Goal: Task Accomplishment & Management: Manage account settings

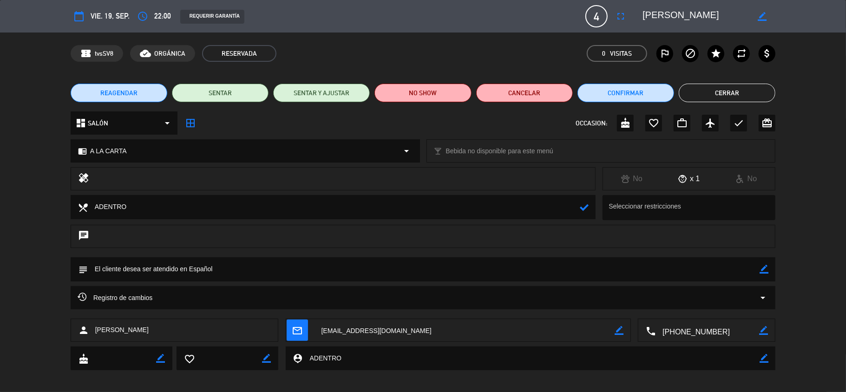
type textarea "ADENTRO"
click at [765, 264] on div "border_color" at bounding box center [763, 269] width 9 height 24
click at [764, 268] on icon "border_color" at bounding box center [763, 269] width 9 height 9
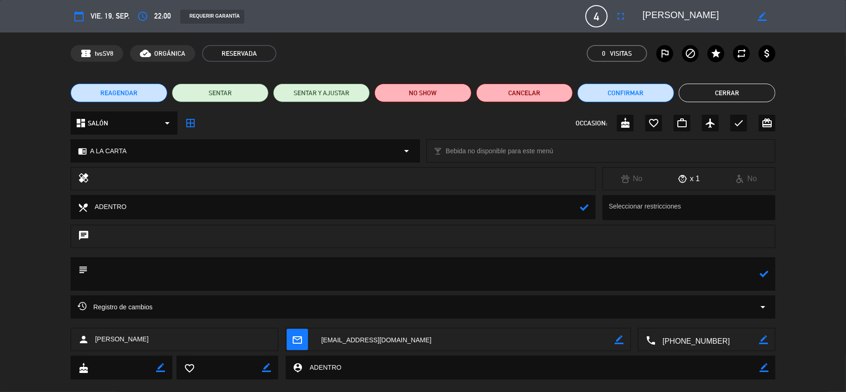
click at [183, 241] on div "chat" at bounding box center [423, 236] width 705 height 23
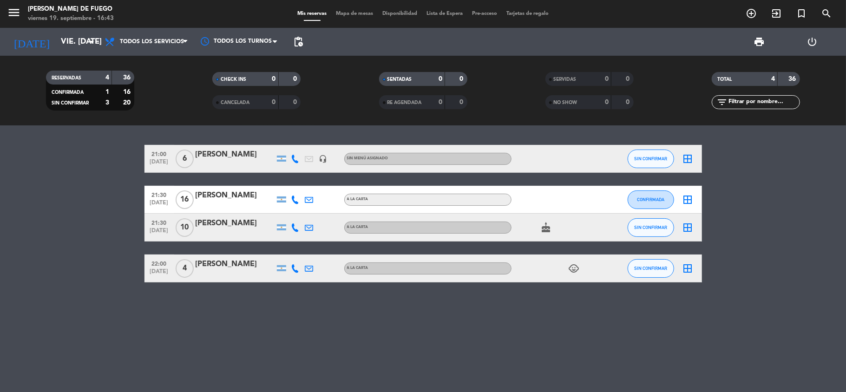
click at [236, 259] on div "[PERSON_NAME]" at bounding box center [235, 264] width 79 height 12
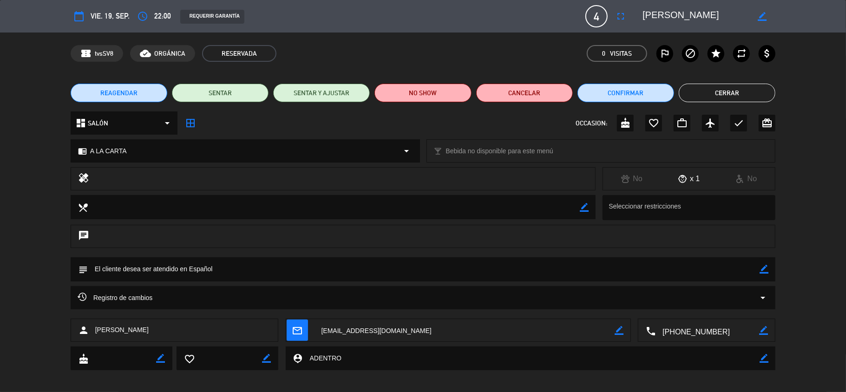
click at [331, 234] on div "chat" at bounding box center [423, 236] width 705 height 23
click at [711, 240] on div "chat" at bounding box center [423, 236] width 705 height 23
click at [114, 205] on textarea at bounding box center [334, 207] width 492 height 24
click at [587, 209] on icon "border_color" at bounding box center [584, 207] width 9 height 9
click at [539, 203] on textarea at bounding box center [334, 207] width 492 height 24
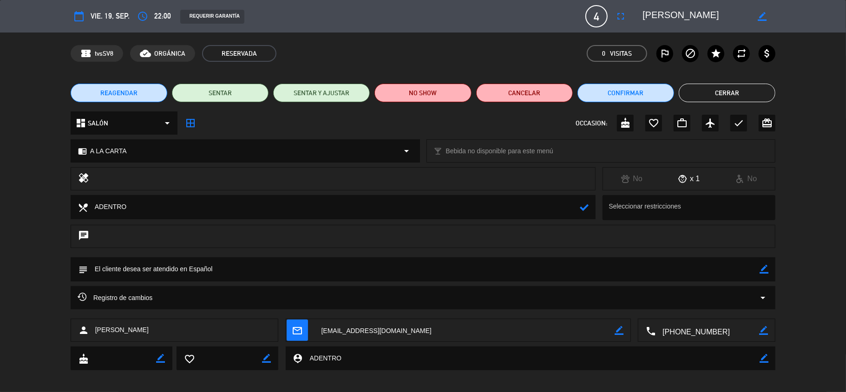
type textarea "ADENTRO"
click at [586, 207] on icon at bounding box center [584, 207] width 9 height 9
